Goal: Information Seeking & Learning: Learn about a topic

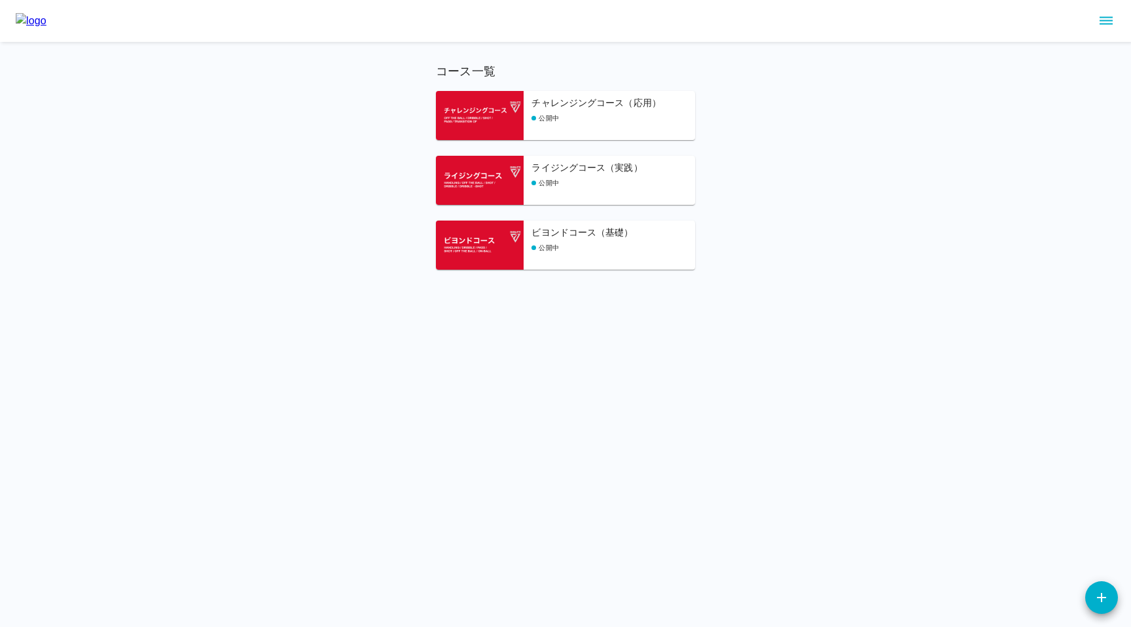
click at [583, 267] on div "ビヨンドコース（基礎） 公開中" at bounding box center [613, 248] width 164 height 44
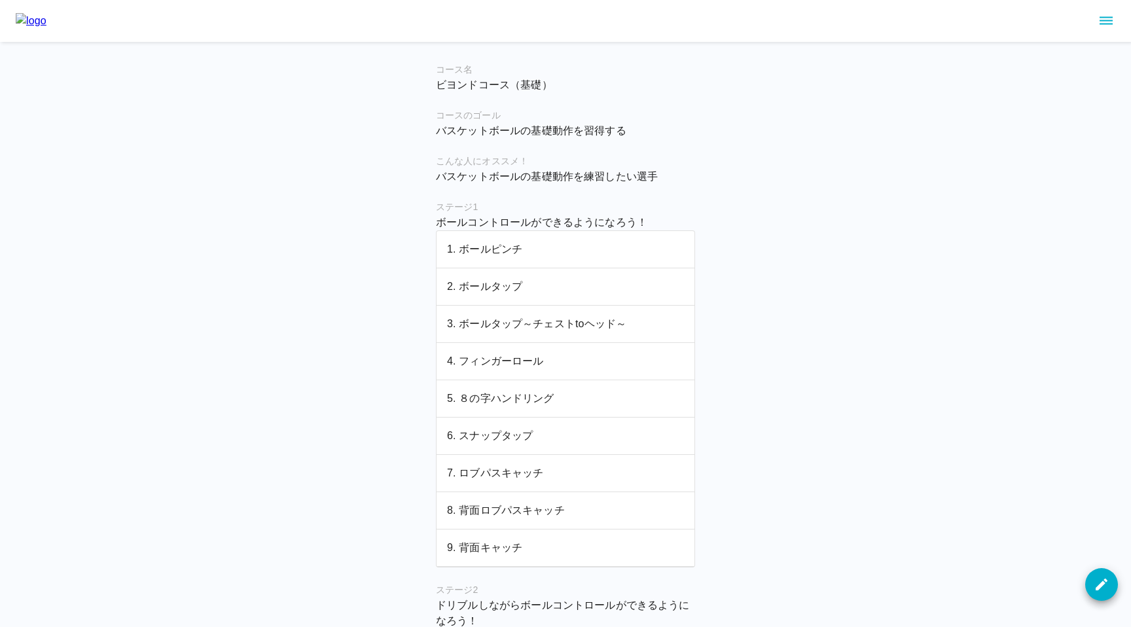
click at [551, 246] on p "1. ボールピンチ" at bounding box center [565, 249] width 237 height 16
click at [513, 286] on p "2. ボールタップ" at bounding box center [565, 287] width 237 height 16
click at [46, 22] on img at bounding box center [31, 21] width 31 height 16
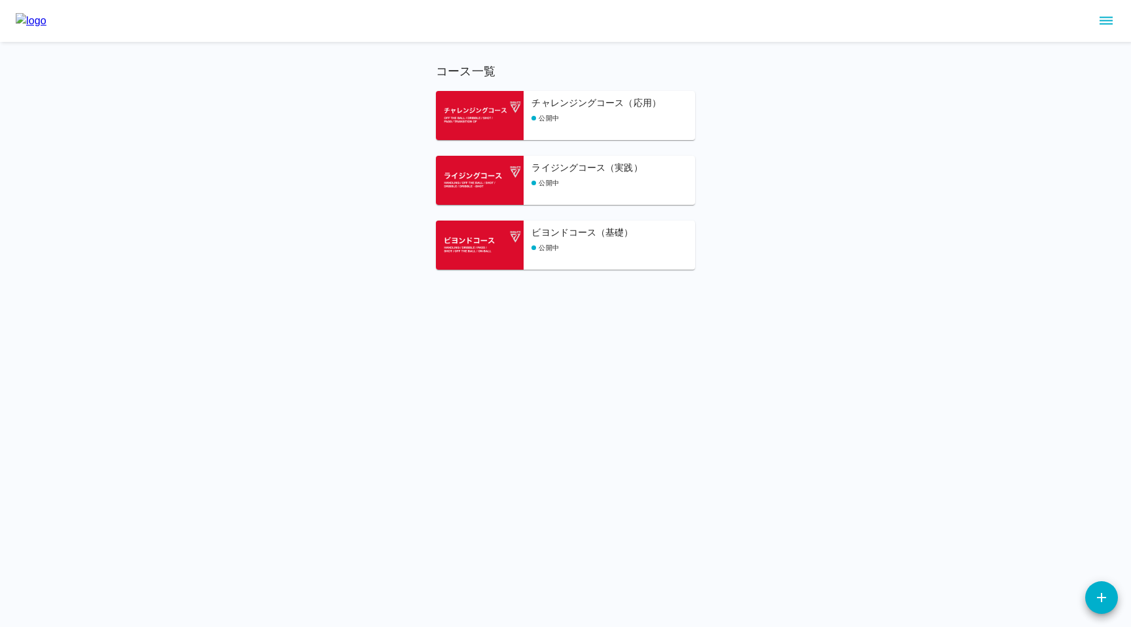
click at [306, 301] on html "コース一覧 チャレンジングコース（応用） 公開中 ライジングコース（実践） 公開中 ビヨンドコース（基礎） 公開中" at bounding box center [565, 150] width 1131 height 301
click at [618, 247] on div "公開中" at bounding box center [613, 248] width 164 height 10
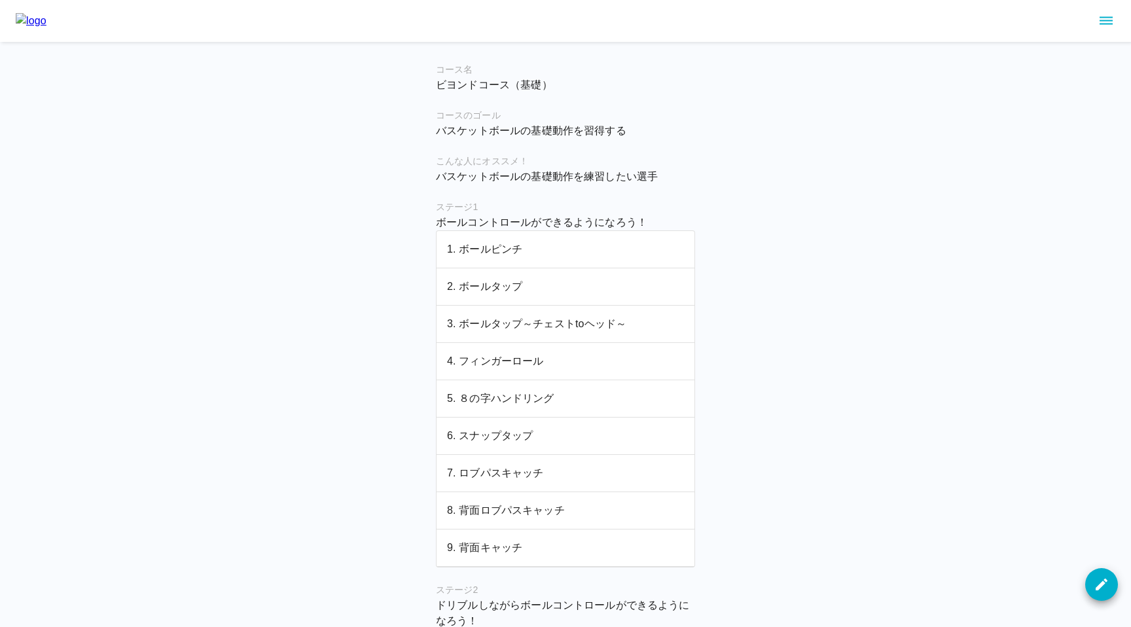
click at [497, 253] on p "1. ボールピンチ" at bounding box center [565, 249] width 237 height 16
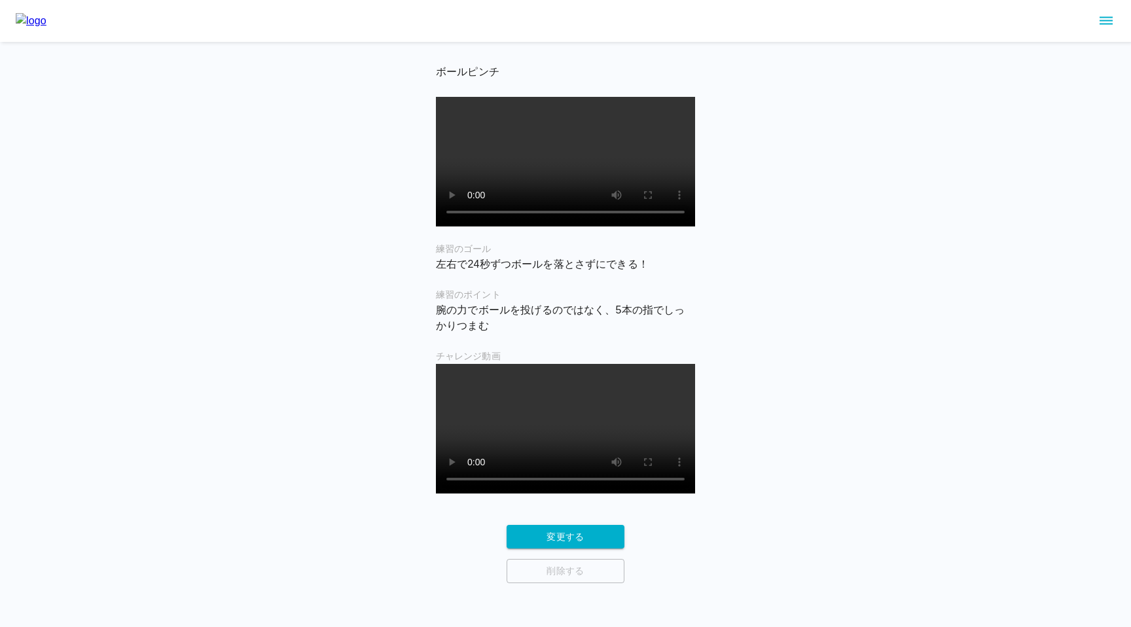
click at [423, 346] on main "ボールピンチ 練習のゴール 左右で24秒ずつボールを落とさずにできる！ 練習のポイント 腕の力でボールを投げるのではなく、5本の指でしっかりつまむ チャレンジ…" at bounding box center [565, 323] width 291 height 520
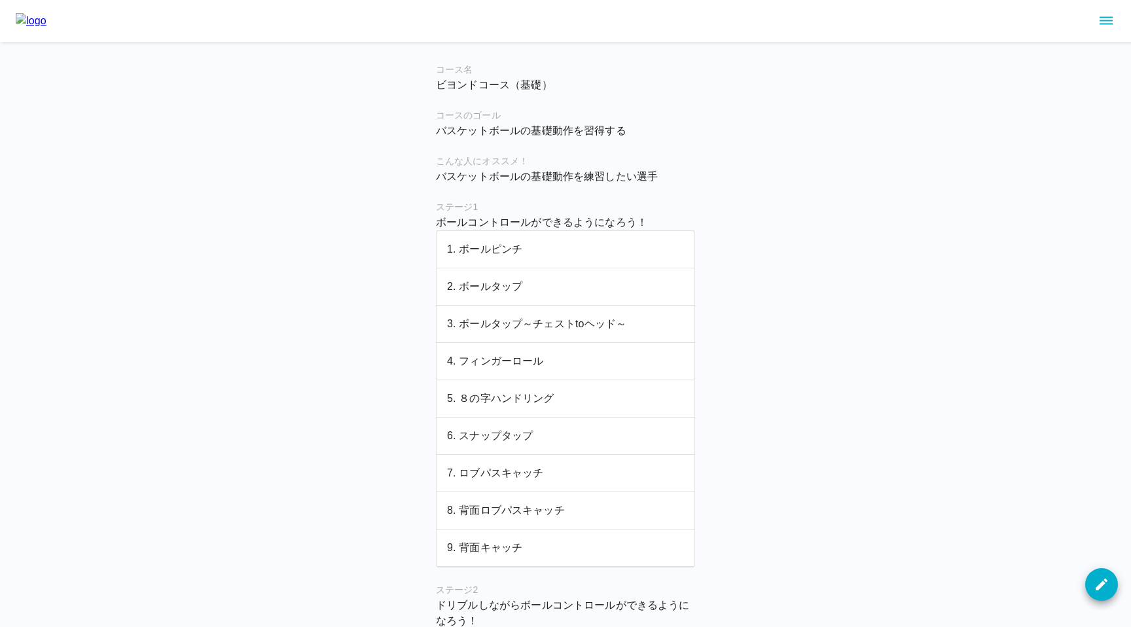
click at [526, 290] on p "2. ボールタップ" at bounding box center [565, 287] width 237 height 16
